Goal: Task Accomplishment & Management: Use online tool/utility

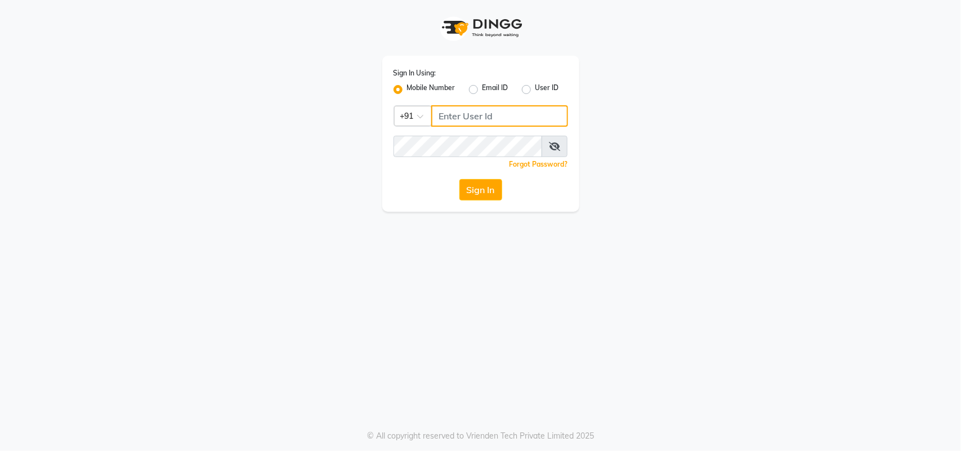
click at [505, 110] on input "Username" at bounding box center [499, 115] width 137 height 21
type input "9625476254"
click at [558, 146] on icon at bounding box center [554, 146] width 11 height 9
click at [482, 189] on button "Sign In" at bounding box center [480, 189] width 43 height 21
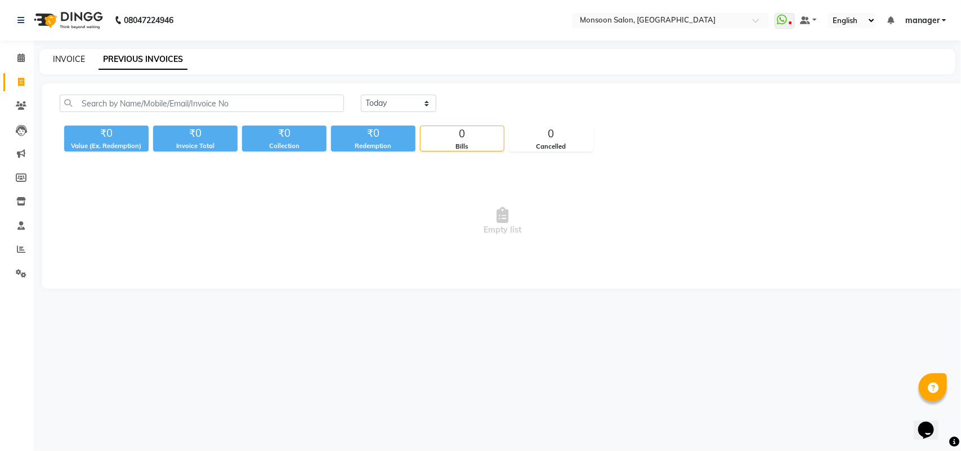
click at [62, 56] on link "INVOICE" at bounding box center [69, 59] width 32 height 10
select select "6471"
select select "service"
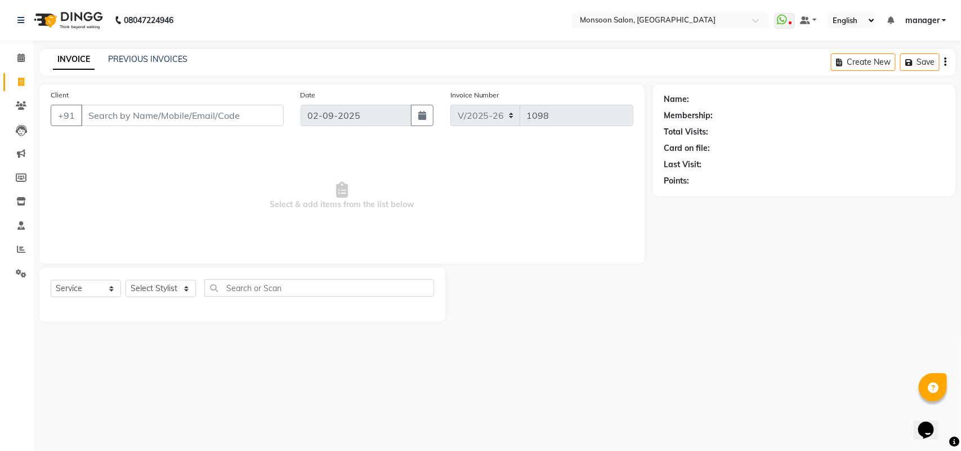
click at [106, 110] on input "Client" at bounding box center [182, 115] width 203 height 21
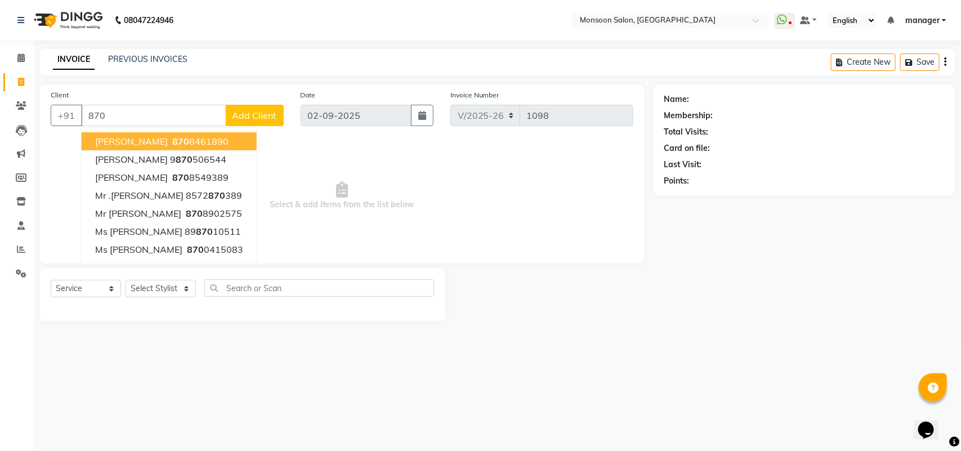
click at [144, 107] on input "870" at bounding box center [153, 115] width 145 height 21
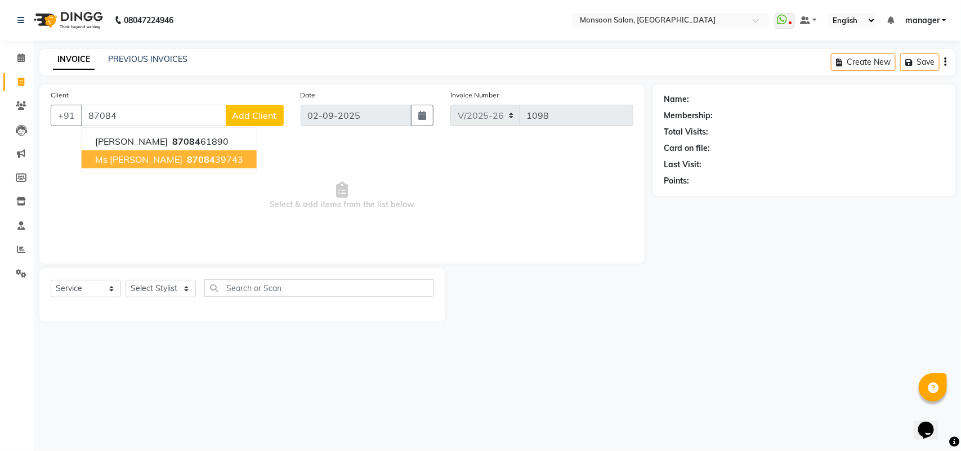
click at [179, 165] on button "Ms [PERSON_NAME] 87084 39743" at bounding box center [169, 159] width 175 height 18
type input "8708439743"
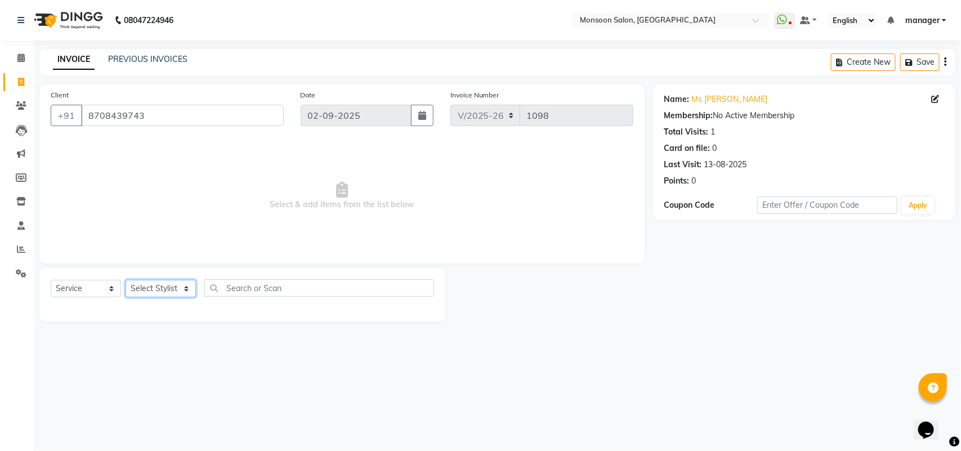
click at [167, 282] on select "Select Stylist [PERSON_NAME] [PERSON_NAME] manager [PERSON_NAME] [PERSON_NAME]" at bounding box center [161, 288] width 70 height 17
select select "49411"
click at [126, 280] on select "Select Stylist [PERSON_NAME] [PERSON_NAME] manager [PERSON_NAME] [PERSON_NAME]" at bounding box center [161, 288] width 70 height 17
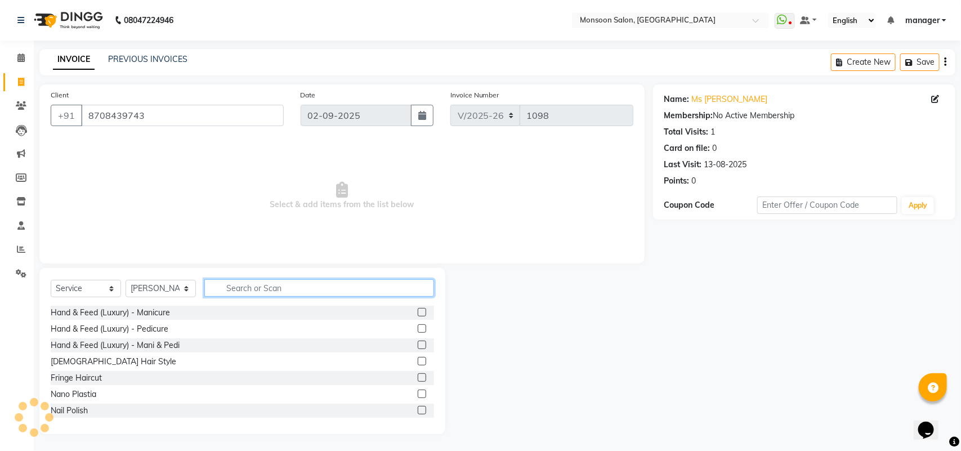
click at [288, 282] on input "text" at bounding box center [319, 287] width 230 height 17
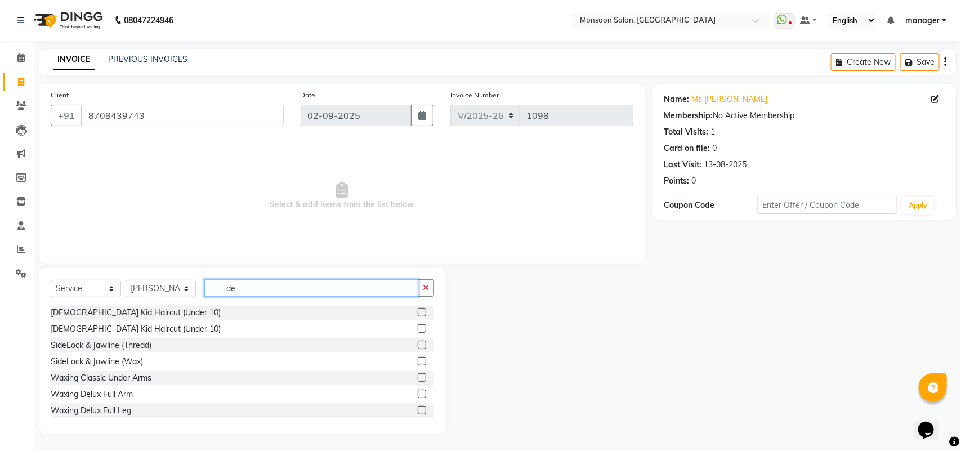
type input "de"
click at [418, 390] on label at bounding box center [422, 394] width 8 height 8
click at [418, 391] on input "checkbox" at bounding box center [421, 394] width 7 height 7
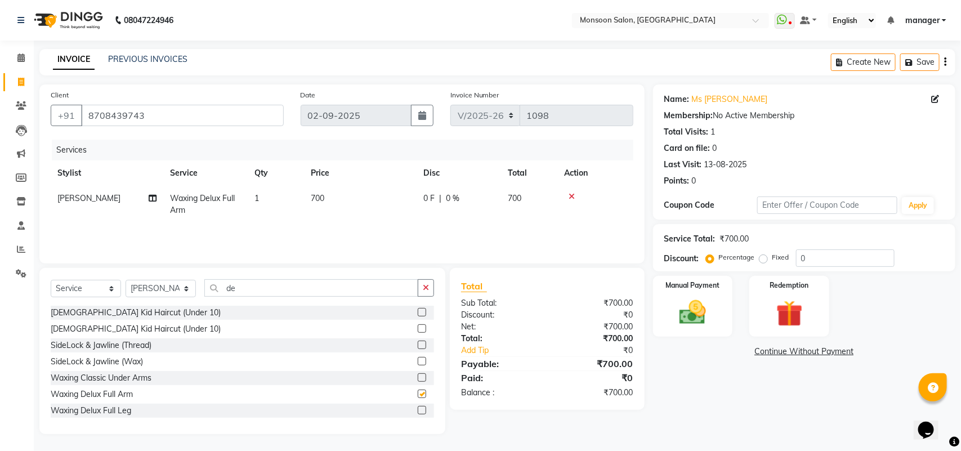
checkbox input "false"
click at [302, 294] on input "de" at bounding box center [311, 287] width 214 height 17
type input "d"
click at [437, 211] on td "0 F | 0 %" at bounding box center [459, 204] width 84 height 37
select select "49411"
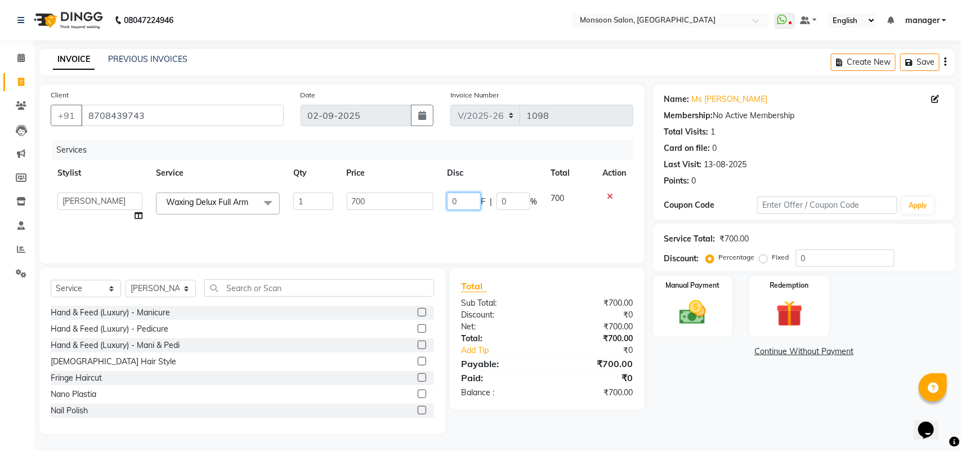
click at [463, 209] on input "0" at bounding box center [464, 201] width 34 height 17
type input "200"
click at [448, 214] on td "200 F | 0 %" at bounding box center [492, 207] width 104 height 43
select select "49411"
click at [272, 288] on input "text" at bounding box center [319, 287] width 230 height 17
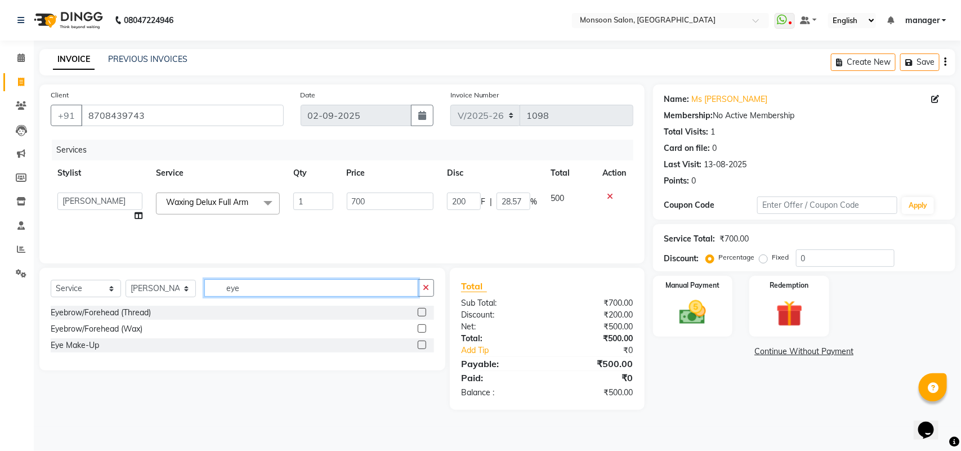
type input "eye"
click at [421, 311] on label at bounding box center [422, 312] width 8 height 8
click at [421, 311] on input "checkbox" at bounding box center [421, 312] width 7 height 7
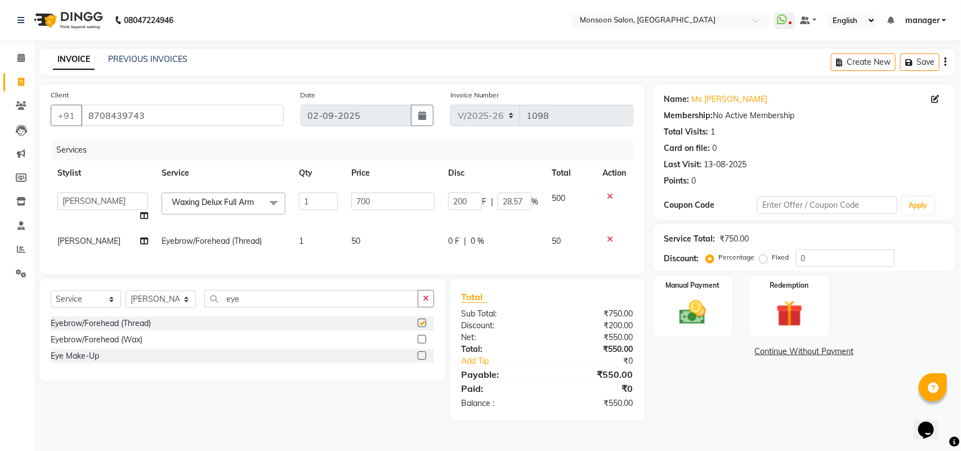
checkbox input "false"
click at [285, 307] on input "eye" at bounding box center [311, 298] width 214 height 17
type input "e"
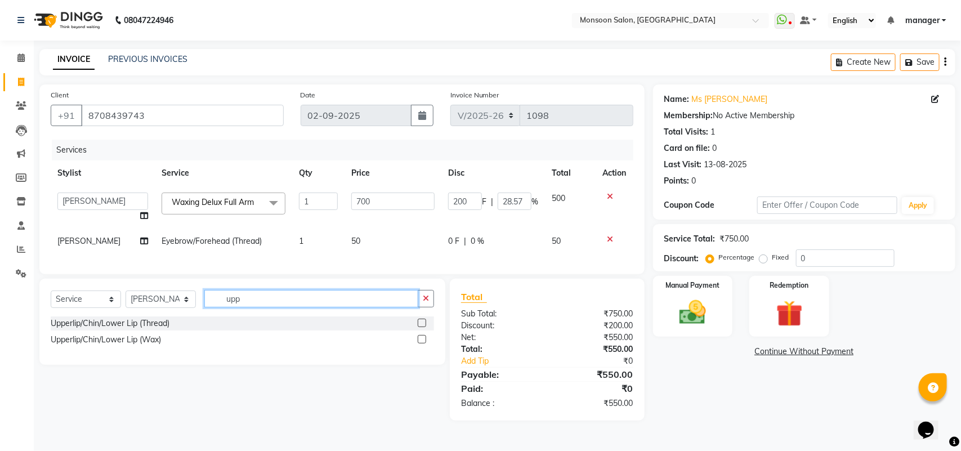
type input "upp"
click at [425, 343] on label at bounding box center [422, 339] width 8 height 8
click at [425, 343] on input "checkbox" at bounding box center [421, 339] width 7 height 7
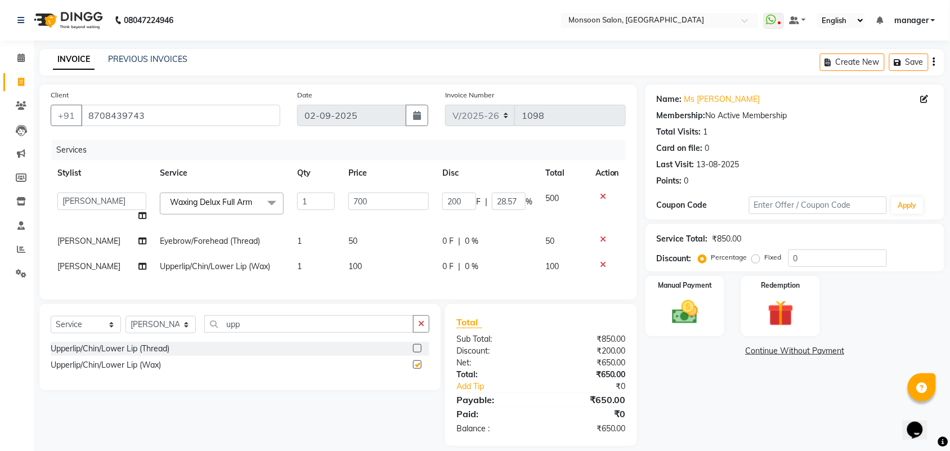
checkbox input "false"
click at [448, 265] on span "0 F" at bounding box center [448, 267] width 11 height 12
select select "49411"
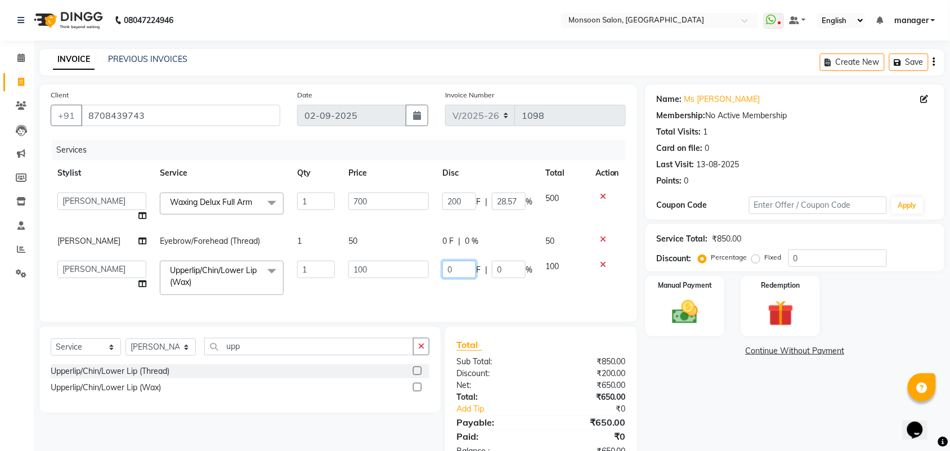
click at [457, 269] on input "0" at bounding box center [460, 269] width 34 height 17
type input "30"
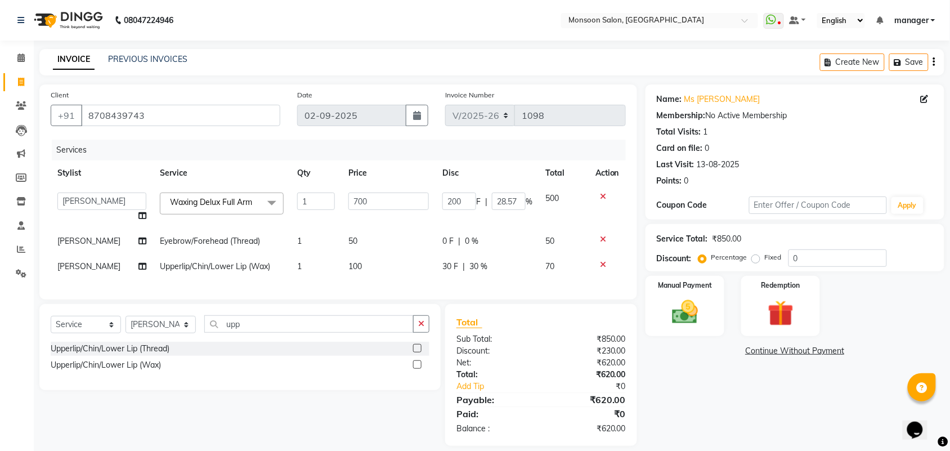
click at [367, 288] on div "Services Stylist Service Qty Price Disc Total Action [PERSON_NAME] Lucky Madhu …" at bounding box center [338, 214] width 575 height 149
click at [680, 313] on img at bounding box center [685, 312] width 44 height 31
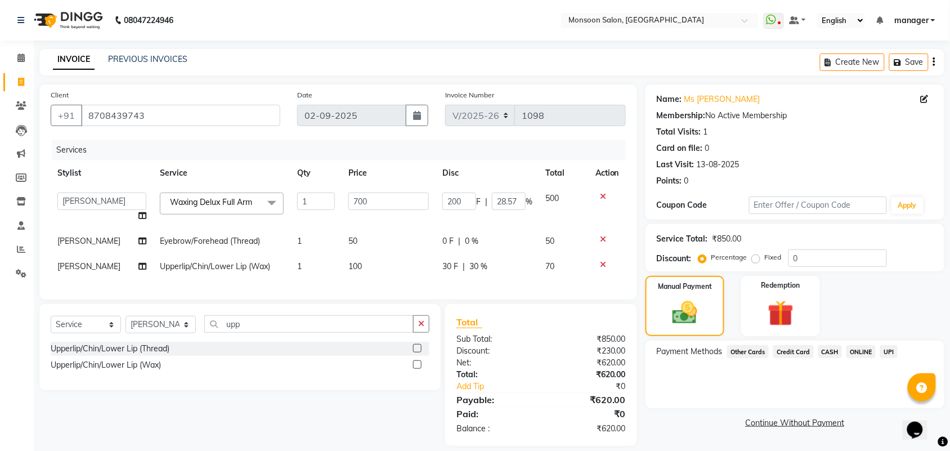
click at [888, 352] on span "UPI" at bounding box center [889, 351] width 17 height 13
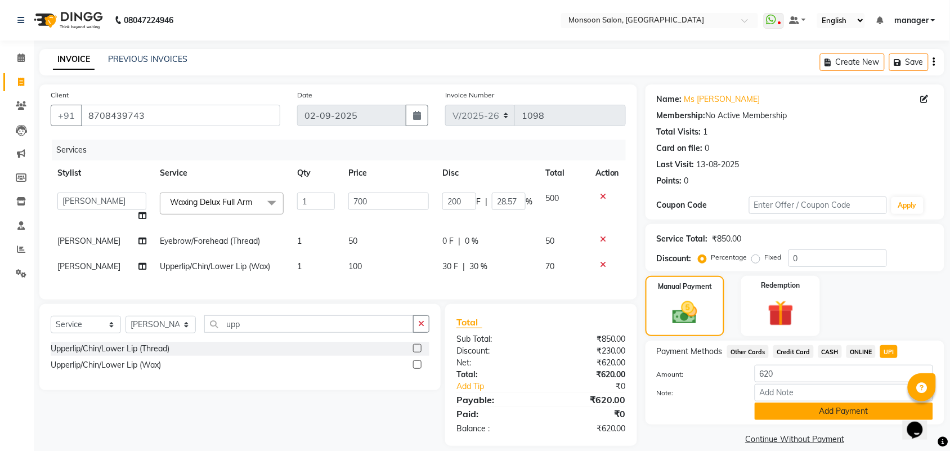
click at [859, 414] on button "Add Payment" at bounding box center [844, 411] width 178 height 17
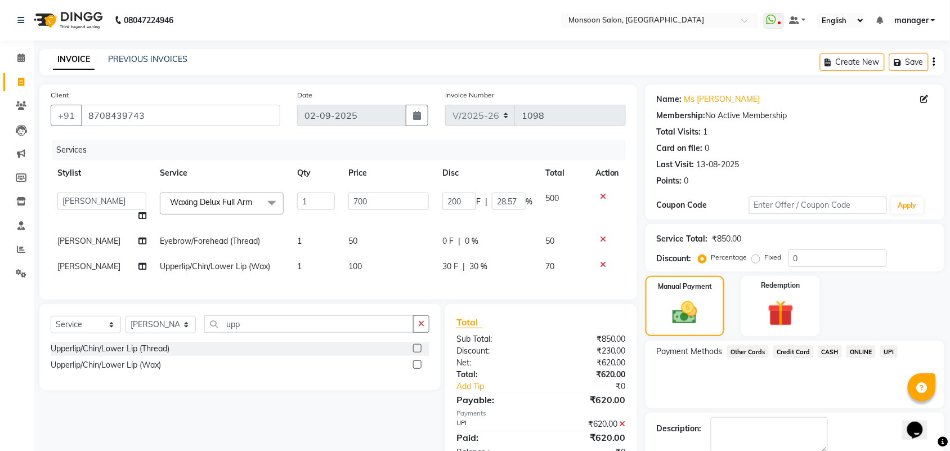
scroll to position [61, 0]
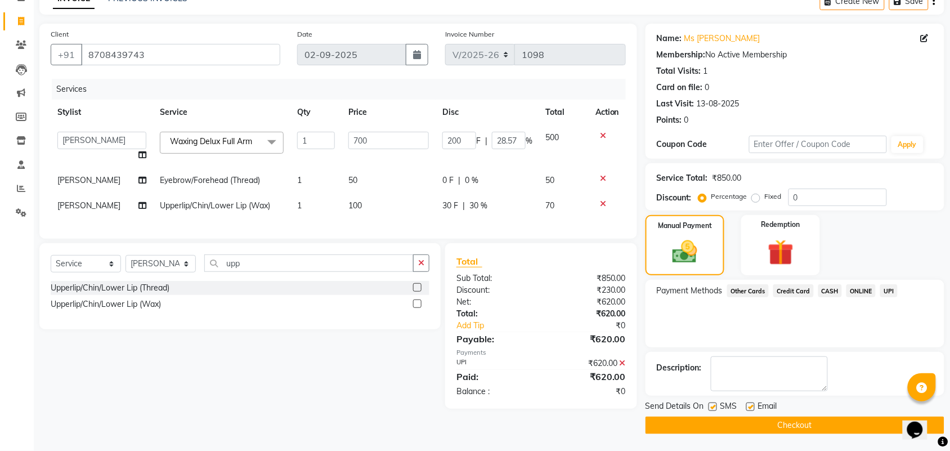
click at [796, 426] on button "Checkout" at bounding box center [795, 425] width 299 height 17
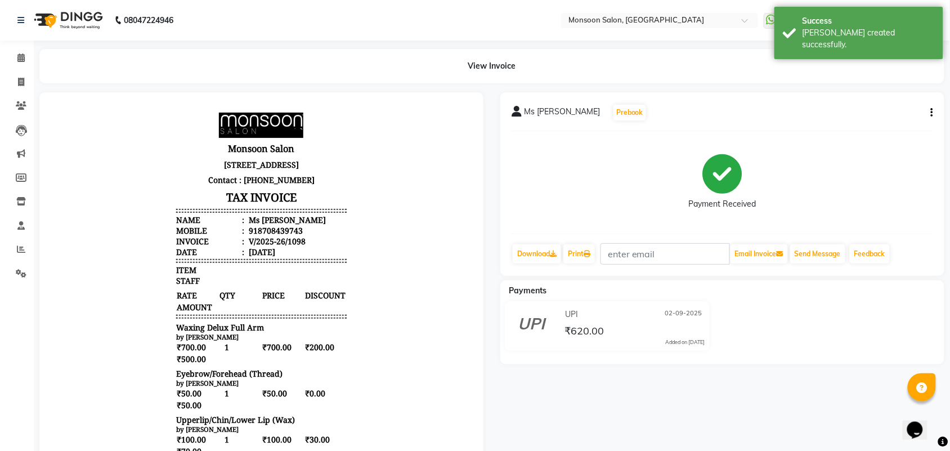
select select "service"
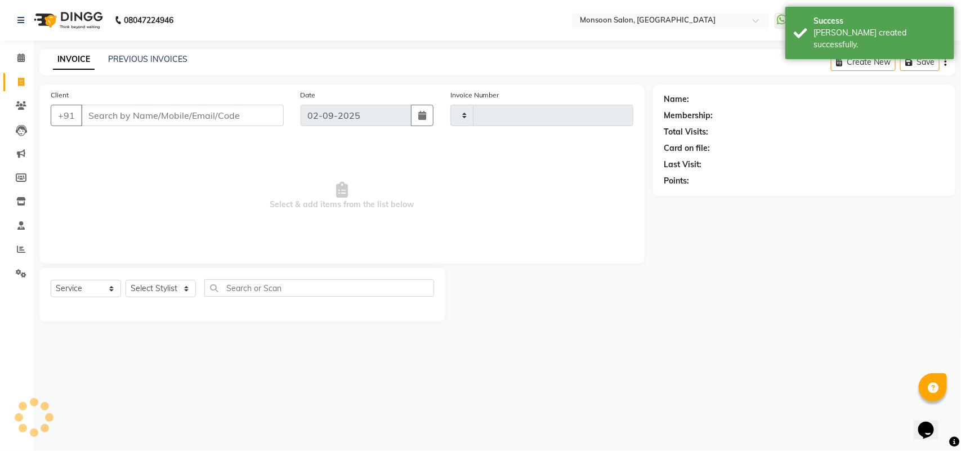
type input "1099"
select select "6471"
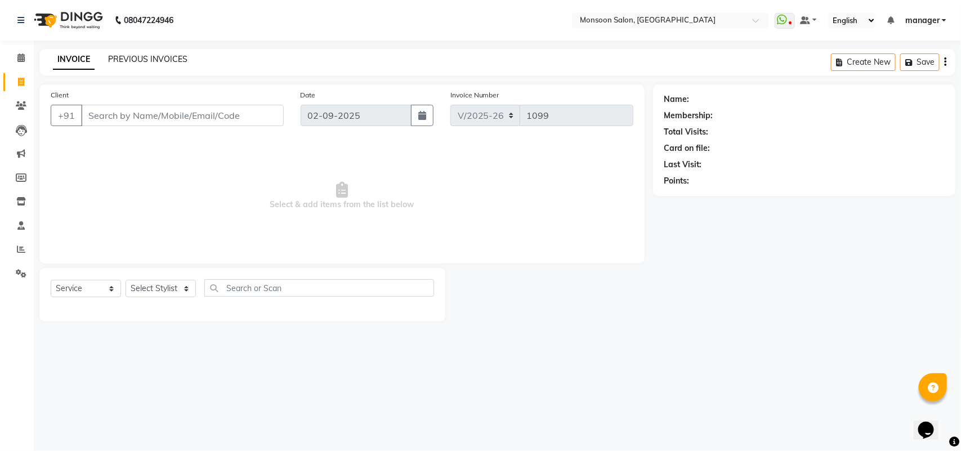
click at [164, 62] on link "PREVIOUS INVOICES" at bounding box center [147, 59] width 79 height 10
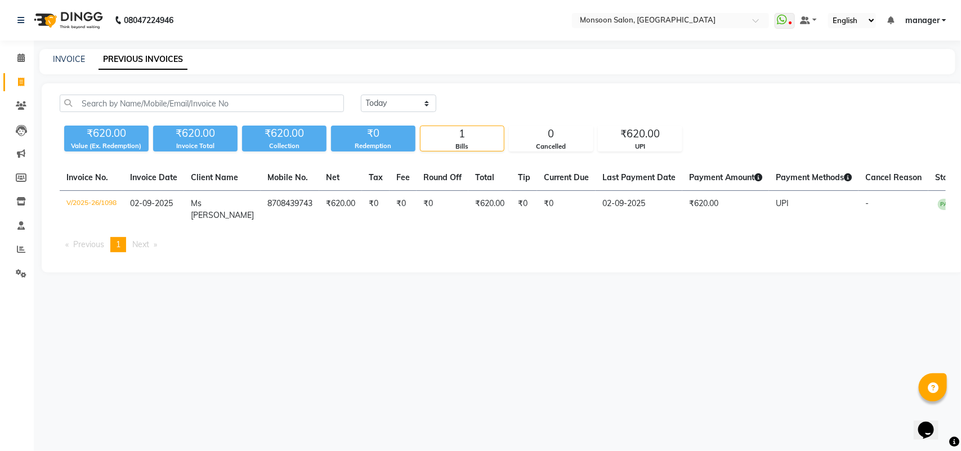
click at [550, 253] on div "Invoice No. Invoice Date Client Name Mobile No. Net Tax Fee Round Off Total Tip…" at bounding box center [503, 213] width 900 height 96
drag, startPoint x: 912, startPoint y: 300, endPoint x: 504, endPoint y: 358, distance: 412.3
